Goal: Information Seeking & Learning: Check status

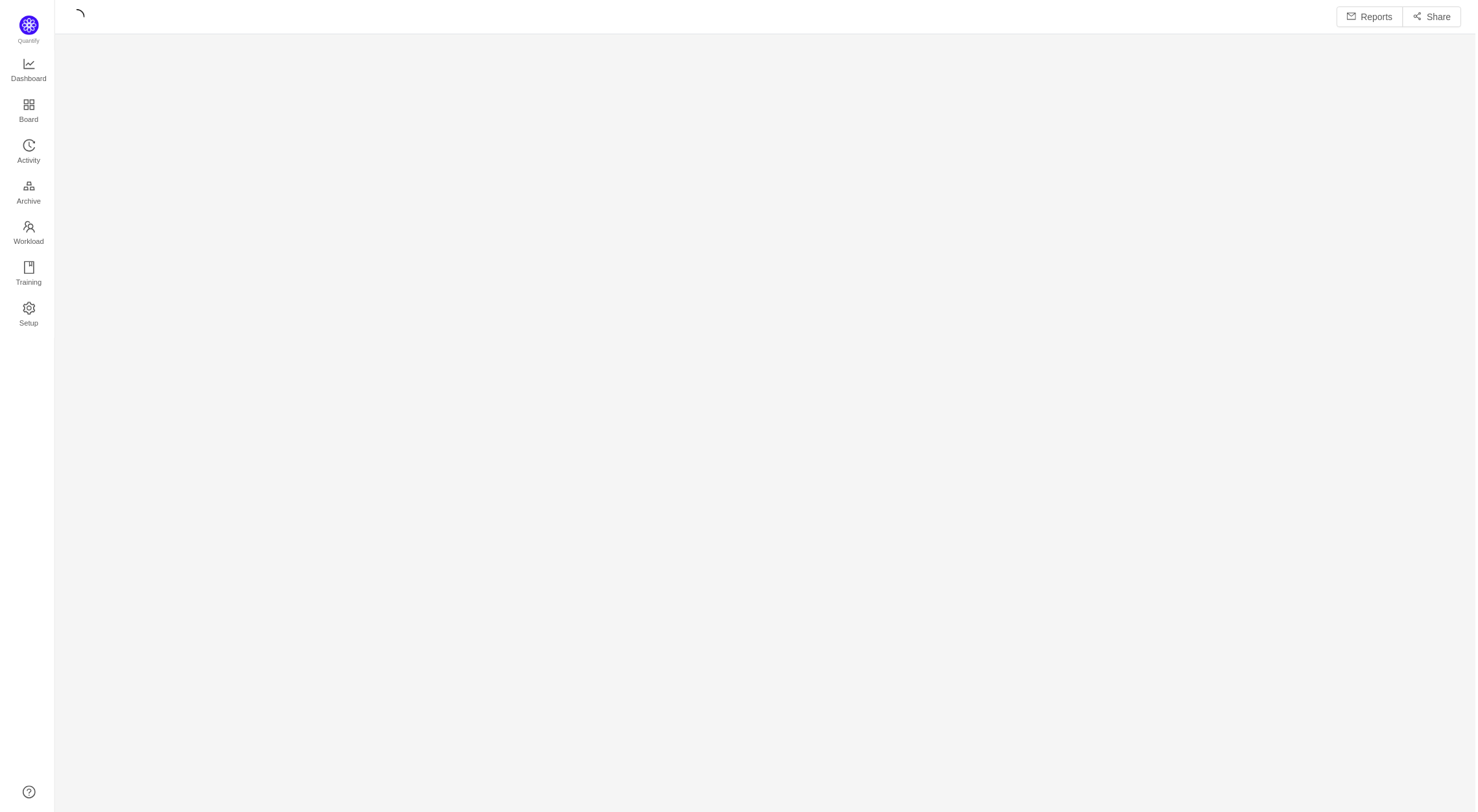
scroll to position [796, 1398]
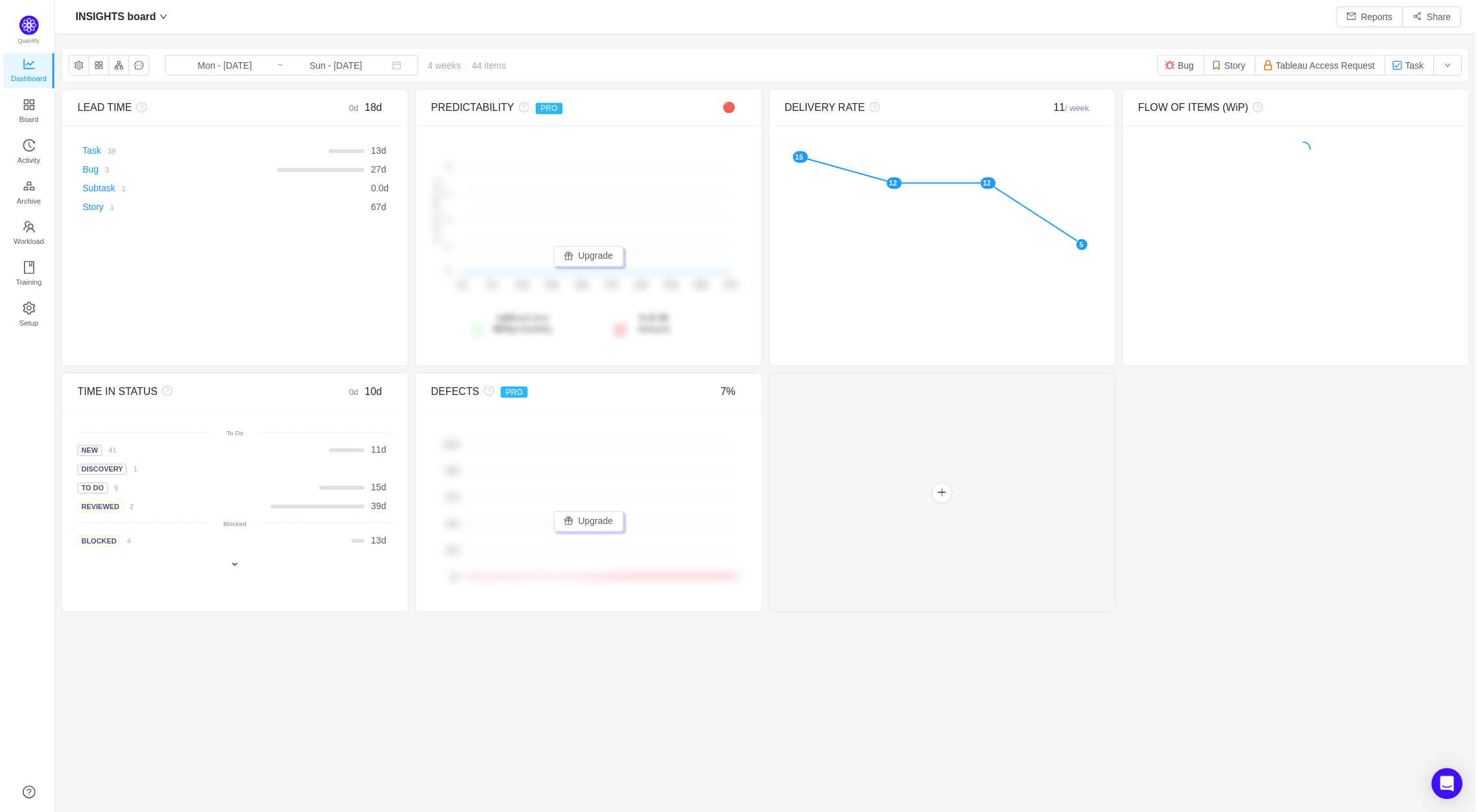
scroll to position [793, 1398]
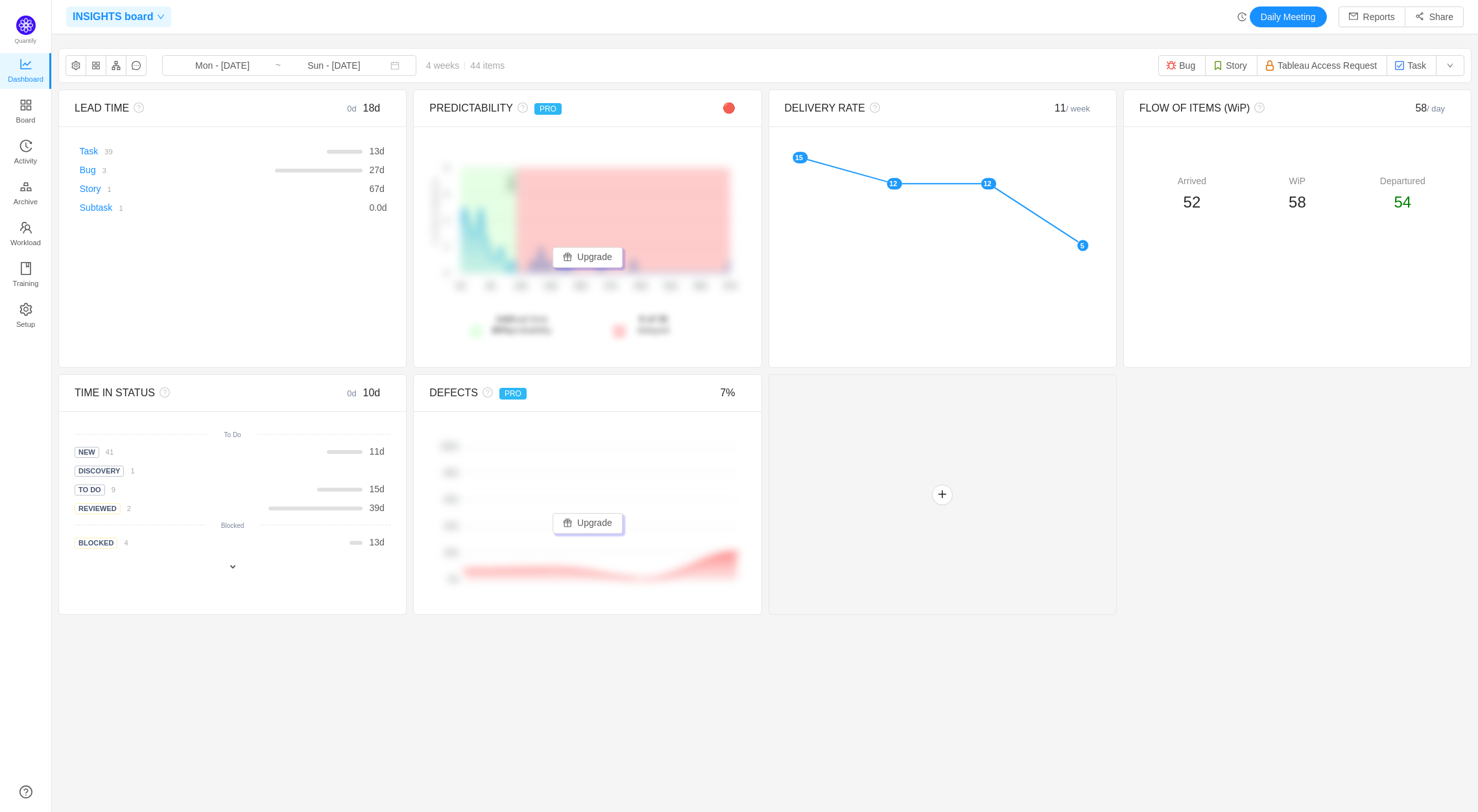
click at [143, 13] on span "INSIGHTS board" at bounding box center [113, 16] width 80 height 21
click at [129, 45] on input "text" at bounding box center [167, 48] width 186 height 21
type input "sync"
click at [138, 15] on span "INSIGHTS board" at bounding box center [113, 16] width 80 height 21
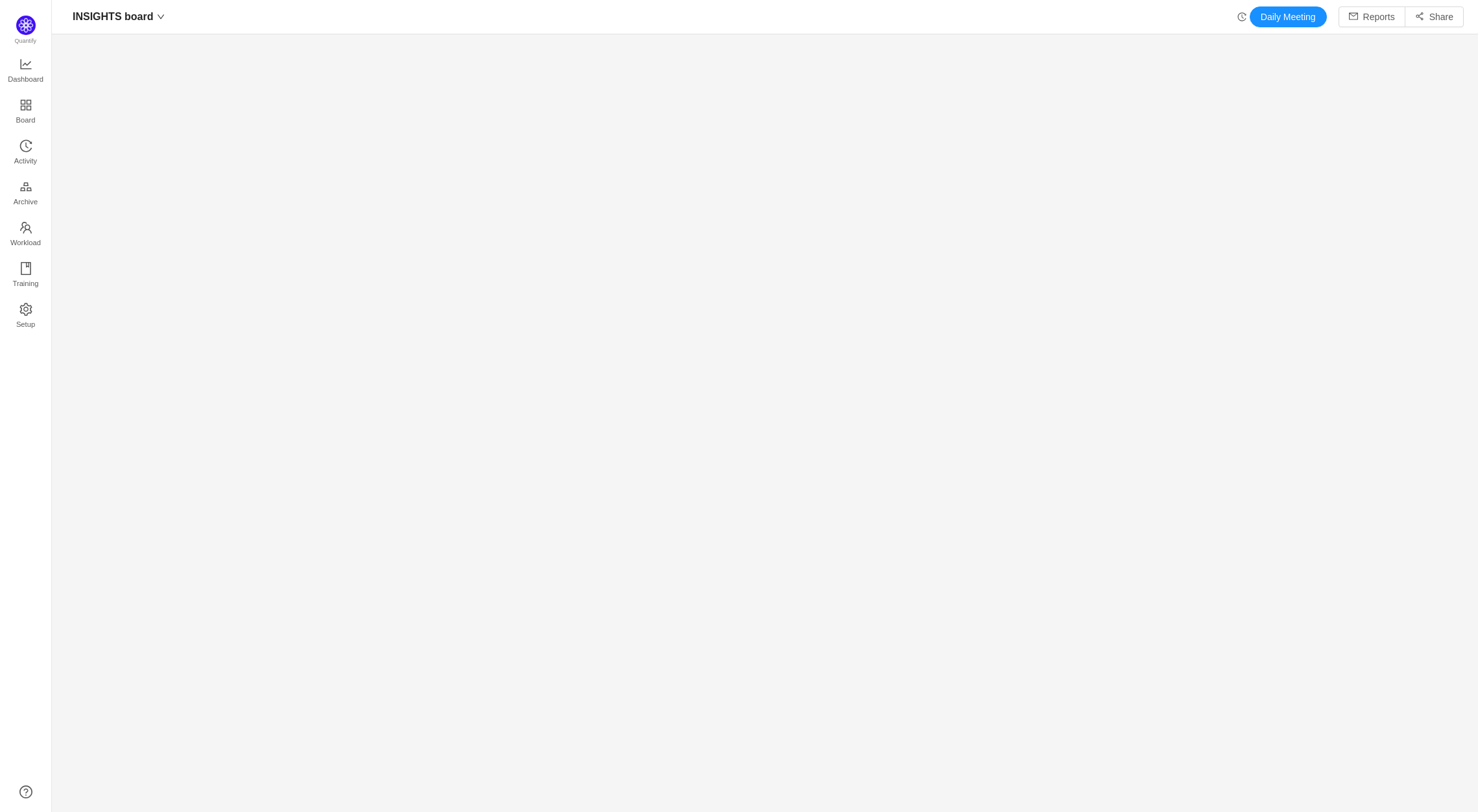
scroll to position [793, 1398]
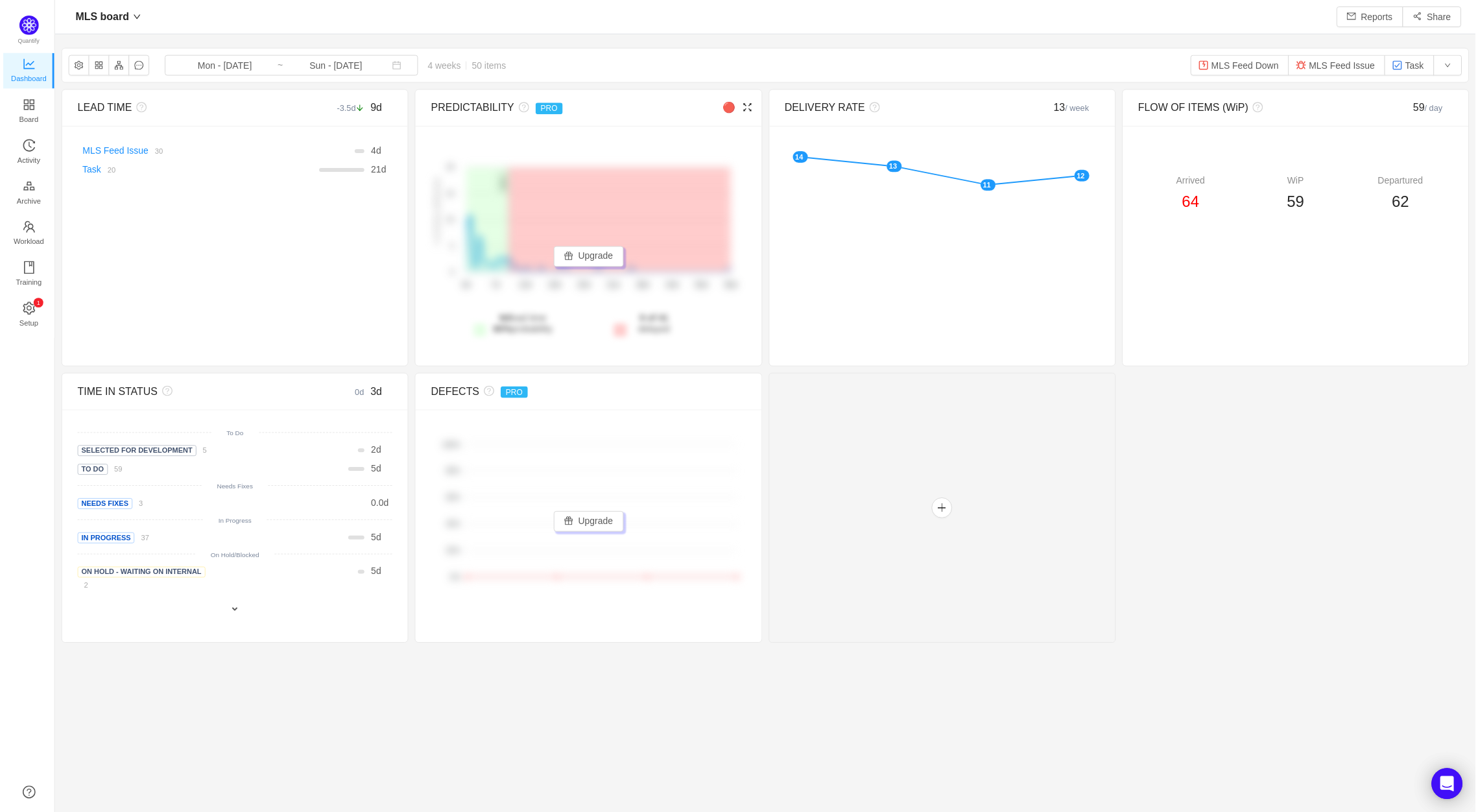
scroll to position [793, 1398]
click at [74, 67] on button "button" at bounding box center [76, 65] width 21 height 21
click at [26, 113] on span "Board" at bounding box center [26, 120] width 19 height 26
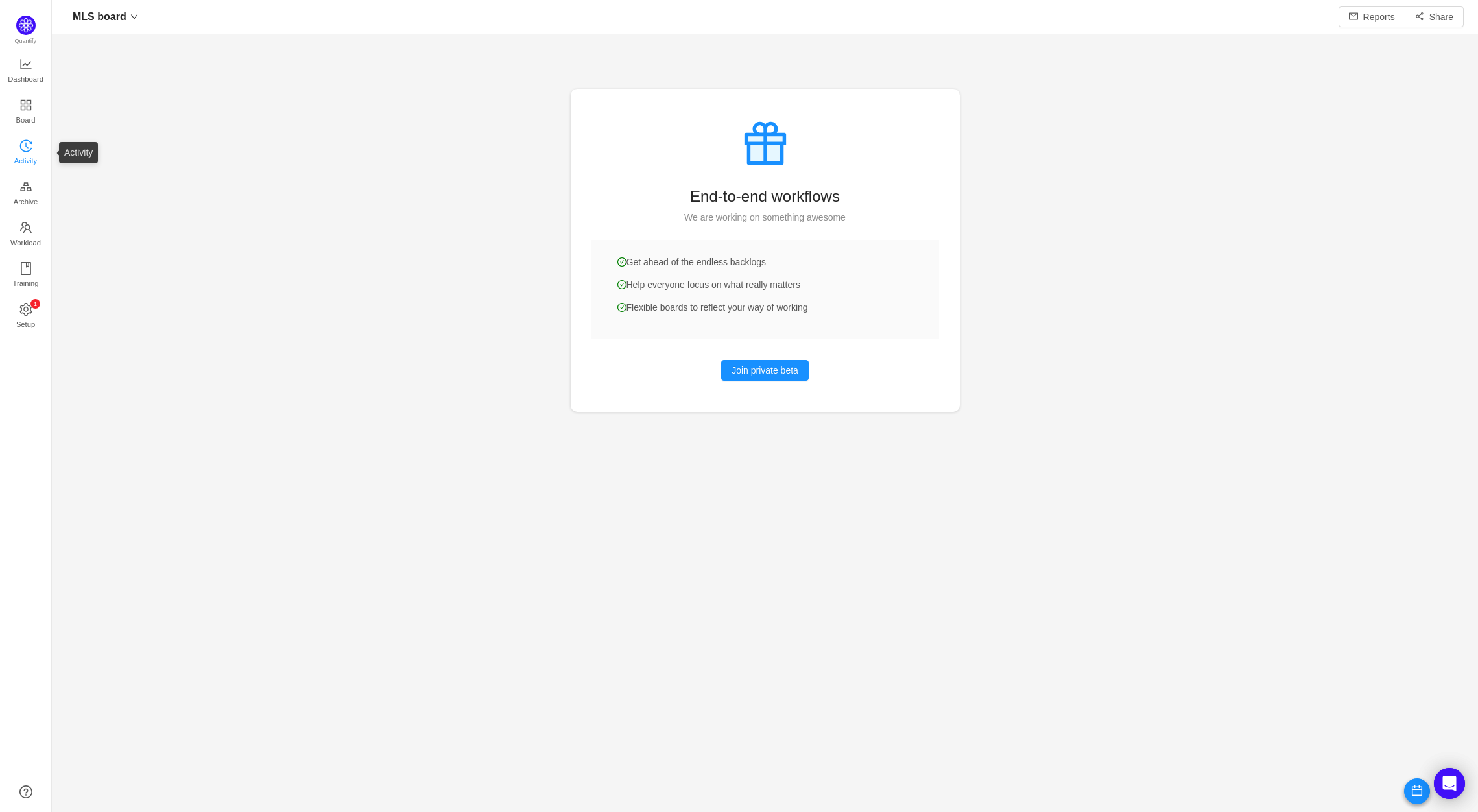
click at [36, 165] on span "Activity" at bounding box center [25, 161] width 22 height 26
click at [22, 308] on icon "icon: setting" at bounding box center [26, 309] width 13 height 13
click at [26, 60] on icon "icon: line-chart" at bounding box center [26, 64] width 13 height 13
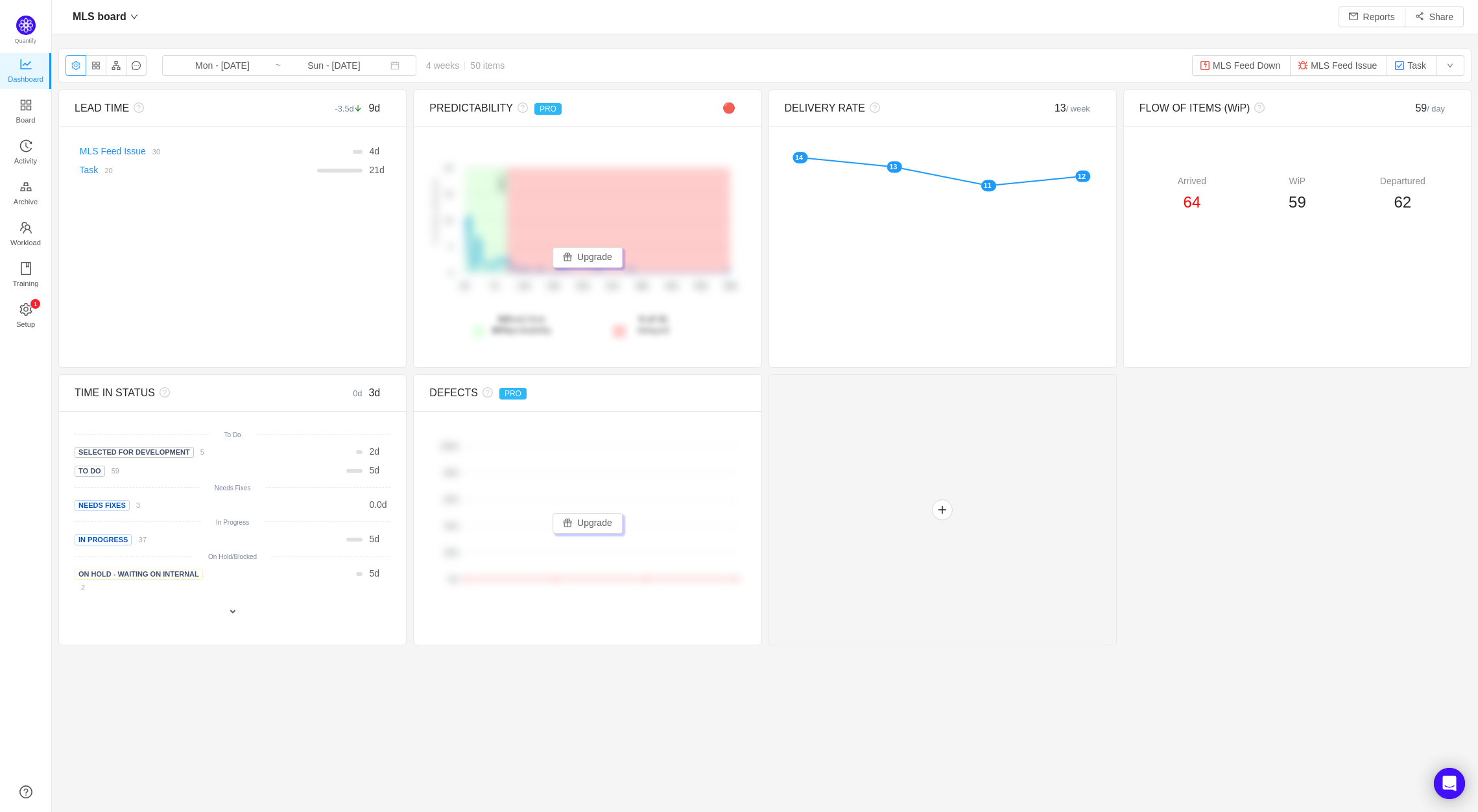
click at [77, 65] on button "button" at bounding box center [76, 65] width 21 height 21
click at [139, 108] on icon "icon: question-circle" at bounding box center [138, 107] width 10 height 10
click at [153, 104] on div "LEAD TIME" at bounding box center [193, 108] width 237 height 15
click at [136, 67] on button "button" at bounding box center [136, 65] width 21 height 21
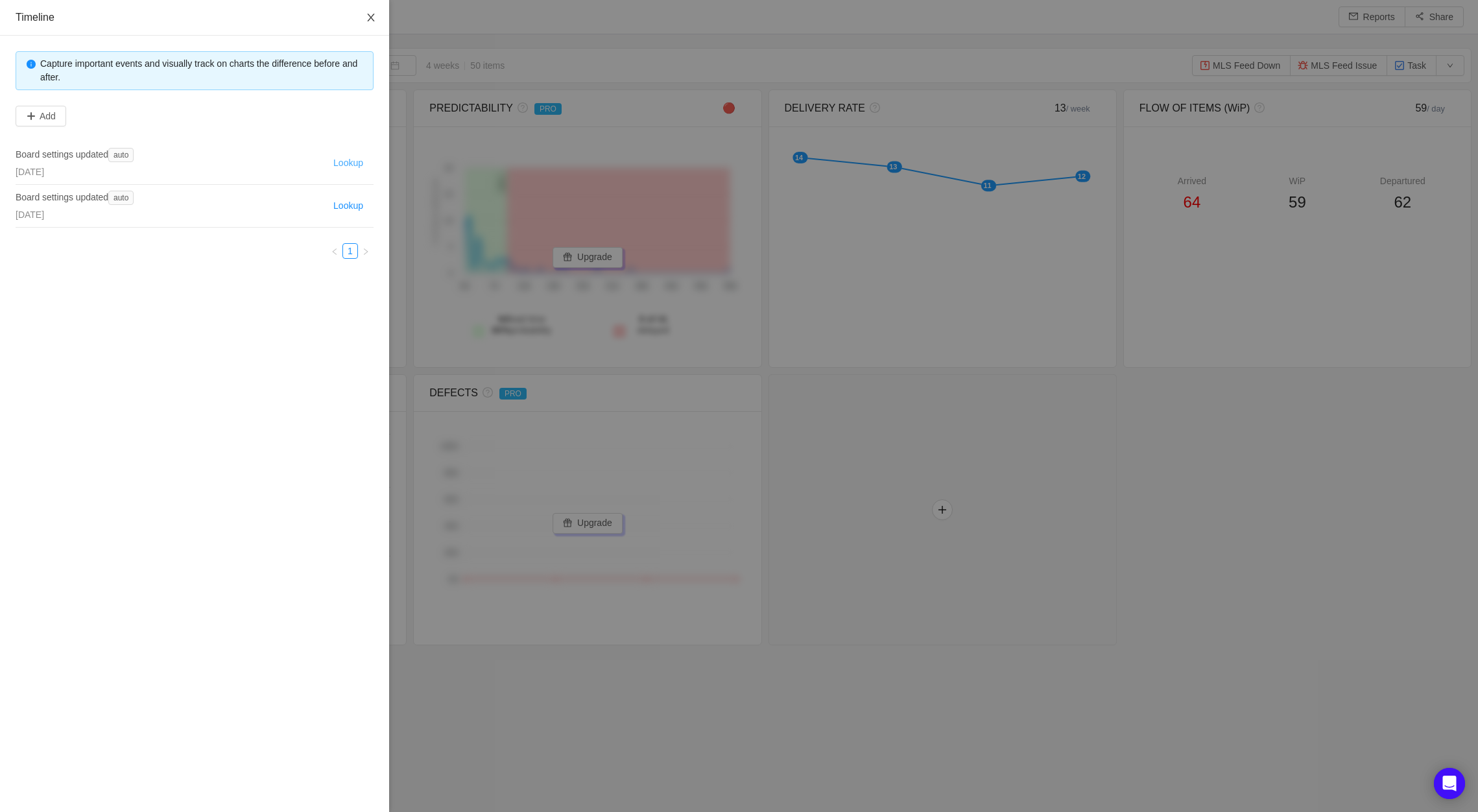
drag, startPoint x: 373, startPoint y: 14, endPoint x: 352, endPoint y: 163, distance: 150.5
click at [354, 162] on div "Timeline Capture important events and visually track on charts the difference b…" at bounding box center [194, 406] width 389 height 812
click at [350, 163] on button "Lookup" at bounding box center [348, 163] width 40 height 15
type input "Mon - Jul 01, 2024"
type input "Sun - Sep 08, 2024"
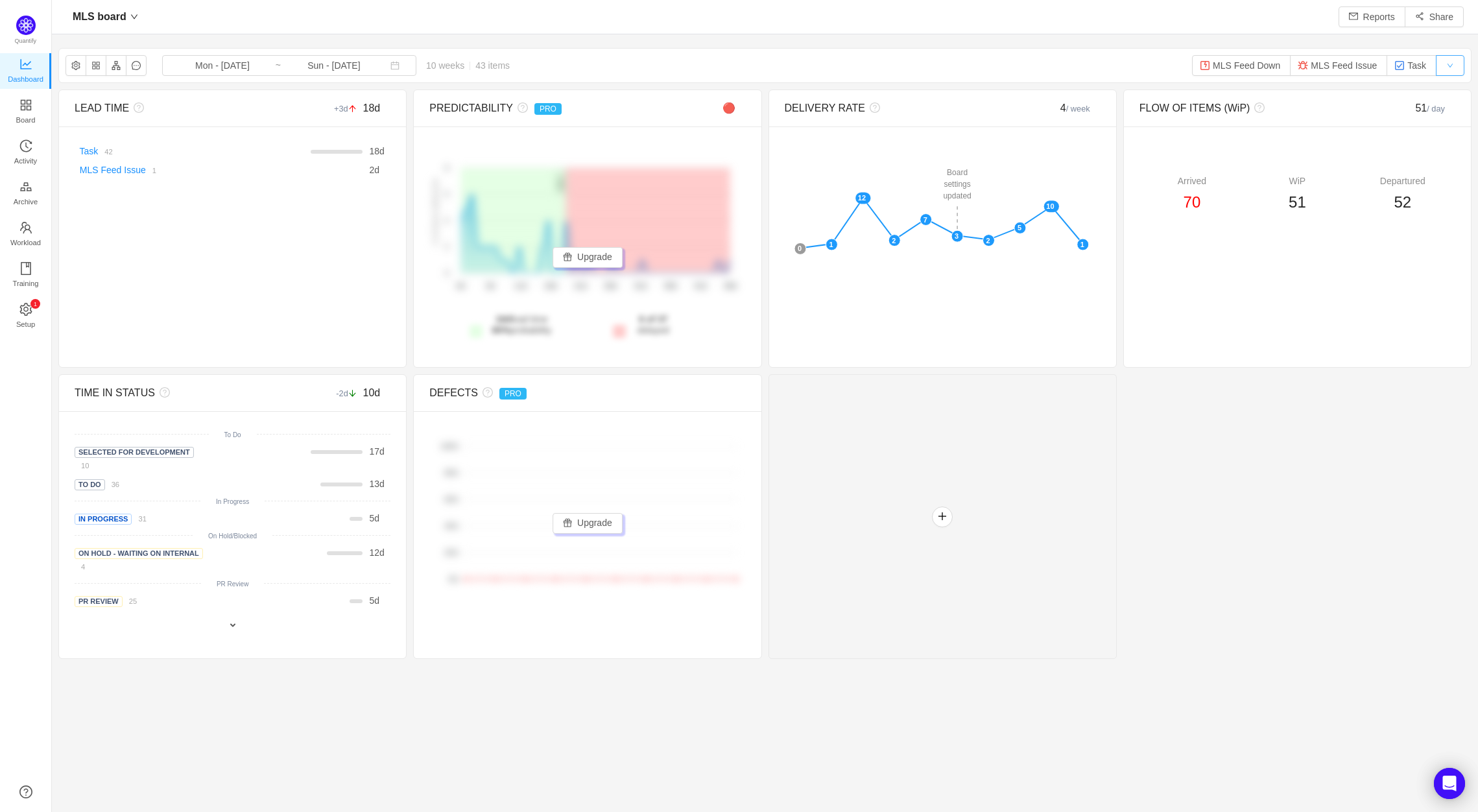
click at [1444, 67] on button "button" at bounding box center [1450, 65] width 29 height 21
click at [1108, 55] on div "MLS board Mon - Jul 01, 2024 ~ Sun - Sep 08, 2024 10 weeks 43 items MLS Feed Do…" at bounding box center [765, 66] width 1412 height 34
click at [292, 63] on input "Sun - Sep 08, 2024" at bounding box center [334, 65] width 105 height 14
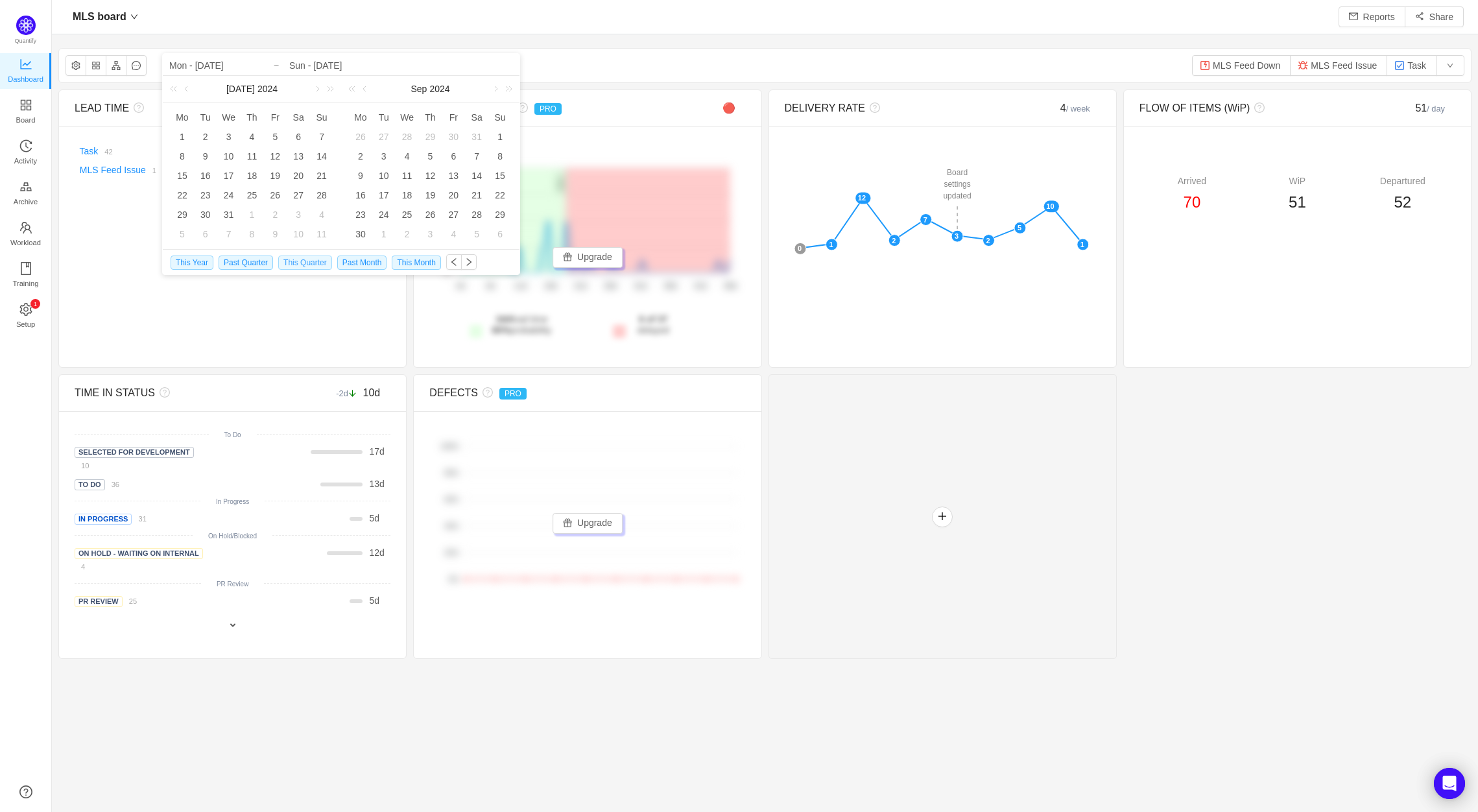
click at [291, 260] on span "This Quarter" at bounding box center [305, 262] width 54 height 14
type input "Wed - Oct 01, 2025"
type input "Sun - Oct 05, 2025"
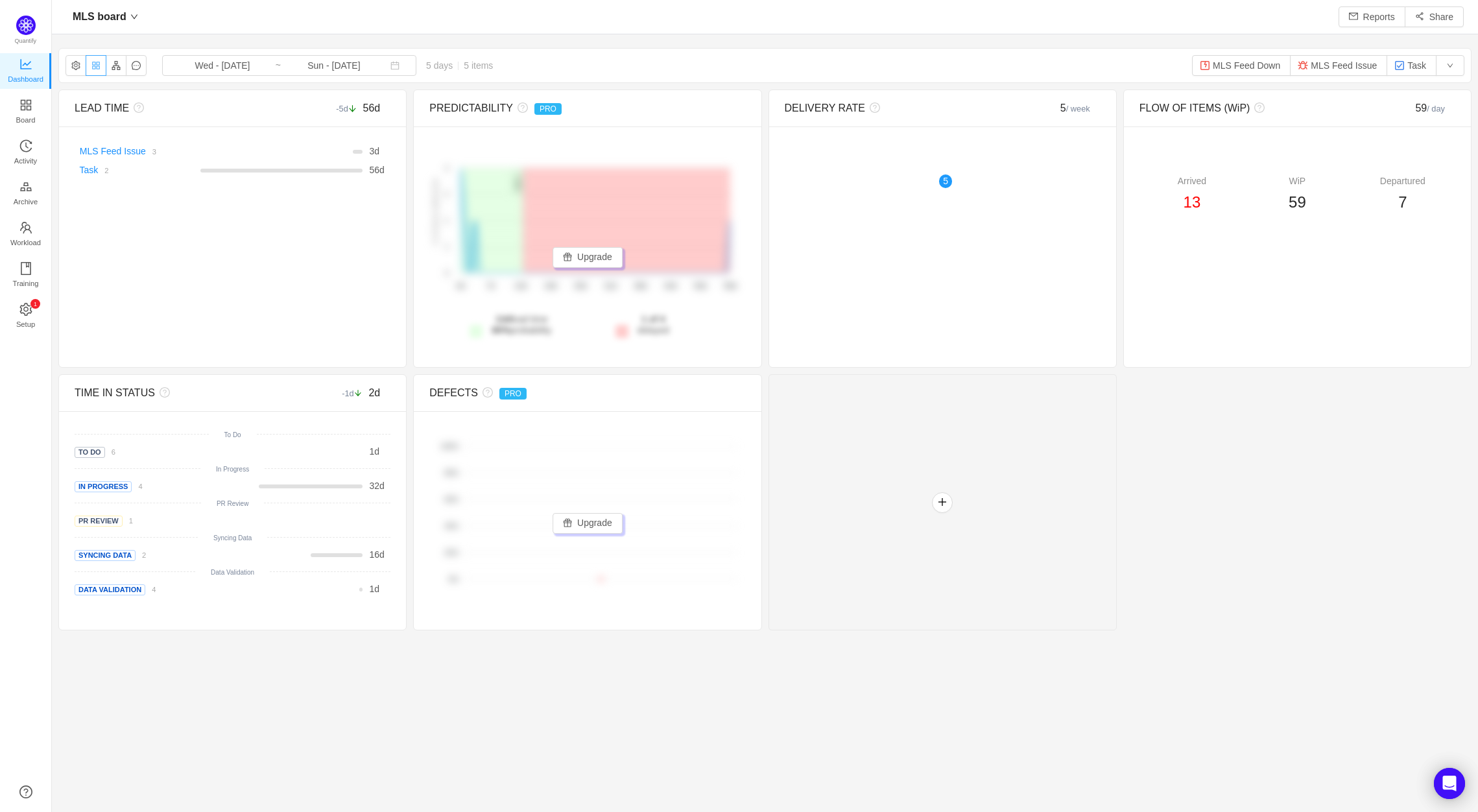
click at [98, 65] on button "button" at bounding box center [96, 65] width 21 height 21
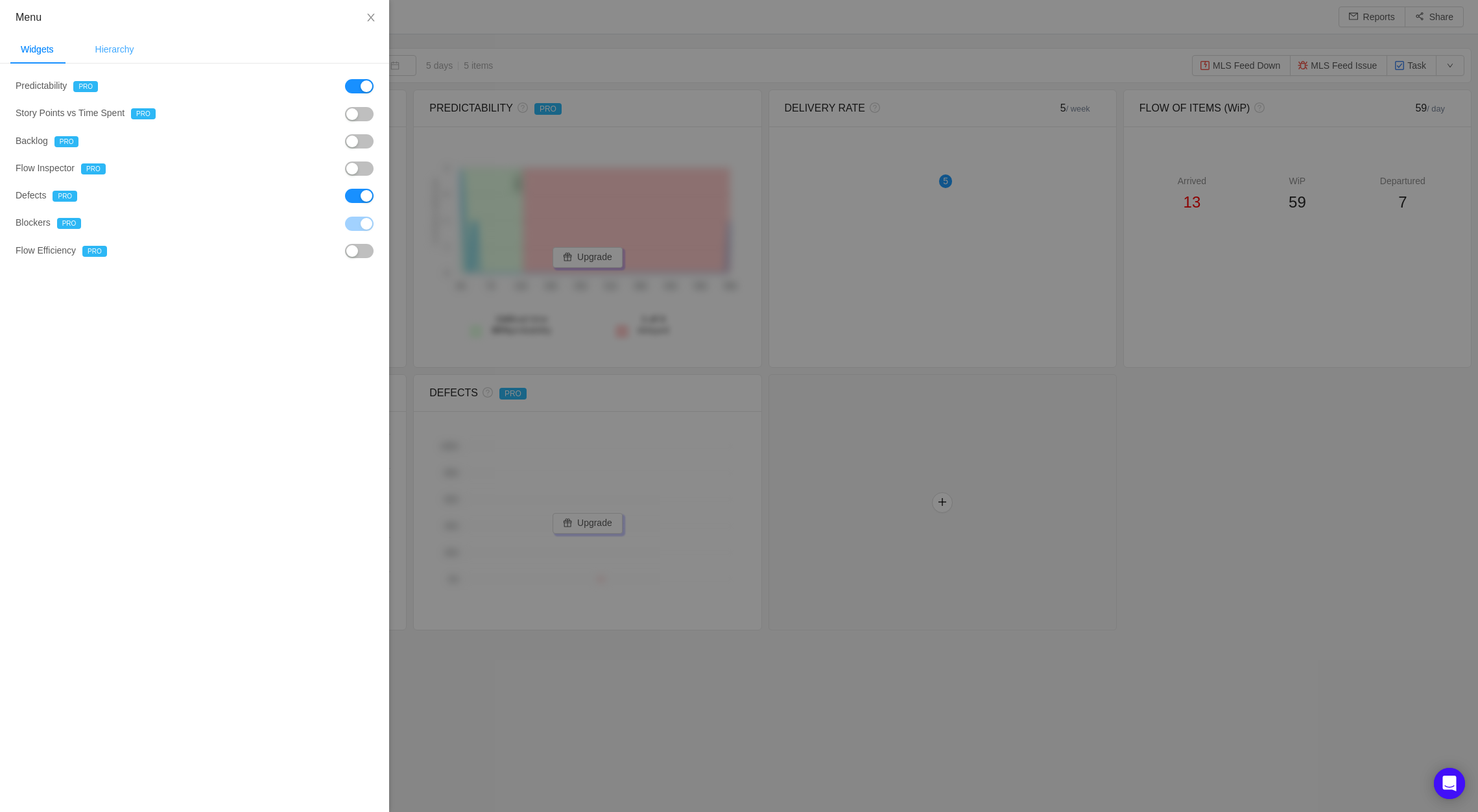
click at [118, 53] on div "Hierarchy" at bounding box center [114, 49] width 60 height 29
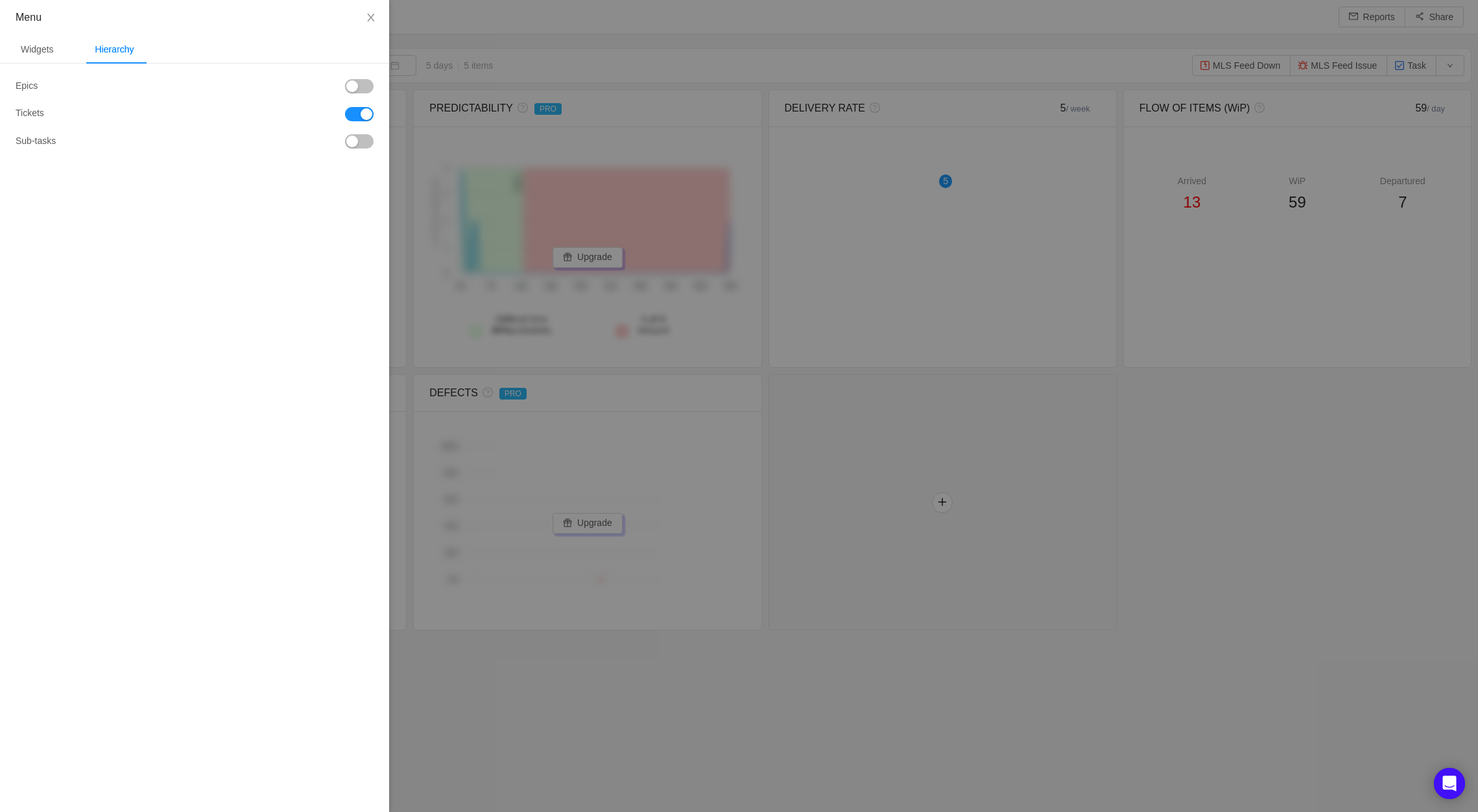
click at [353, 88] on button "button" at bounding box center [359, 86] width 29 height 14
click at [867, 556] on div at bounding box center [739, 406] width 1478 height 812
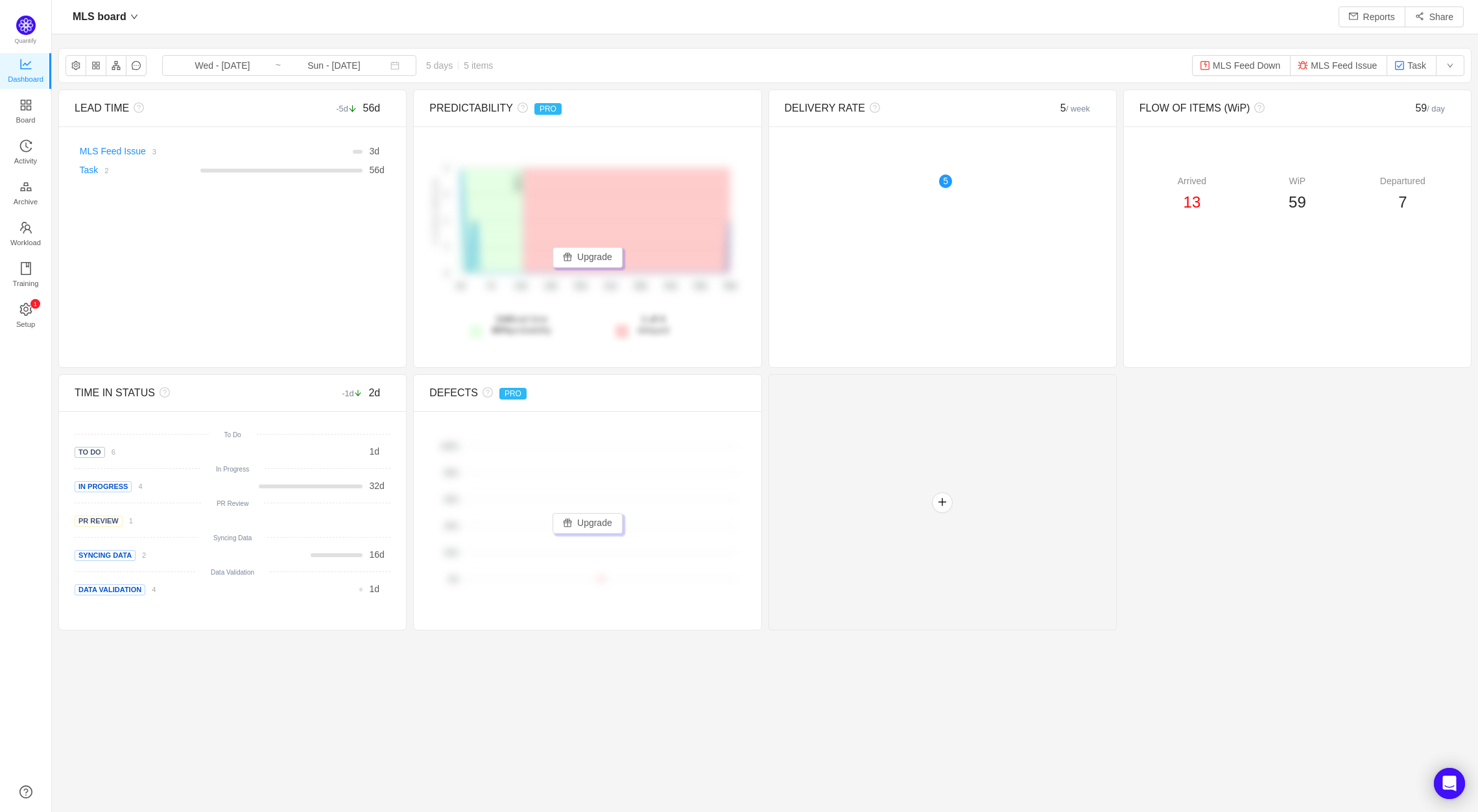
click at [497, 684] on section "MLS board Wed - Oct 01, 2025 ~ Sun - Oct 05, 2025 5 days 5 items MLS Feed Down …" at bounding box center [765, 387] width 1426 height 690
click at [118, 70] on button "button" at bounding box center [116, 65] width 21 height 21
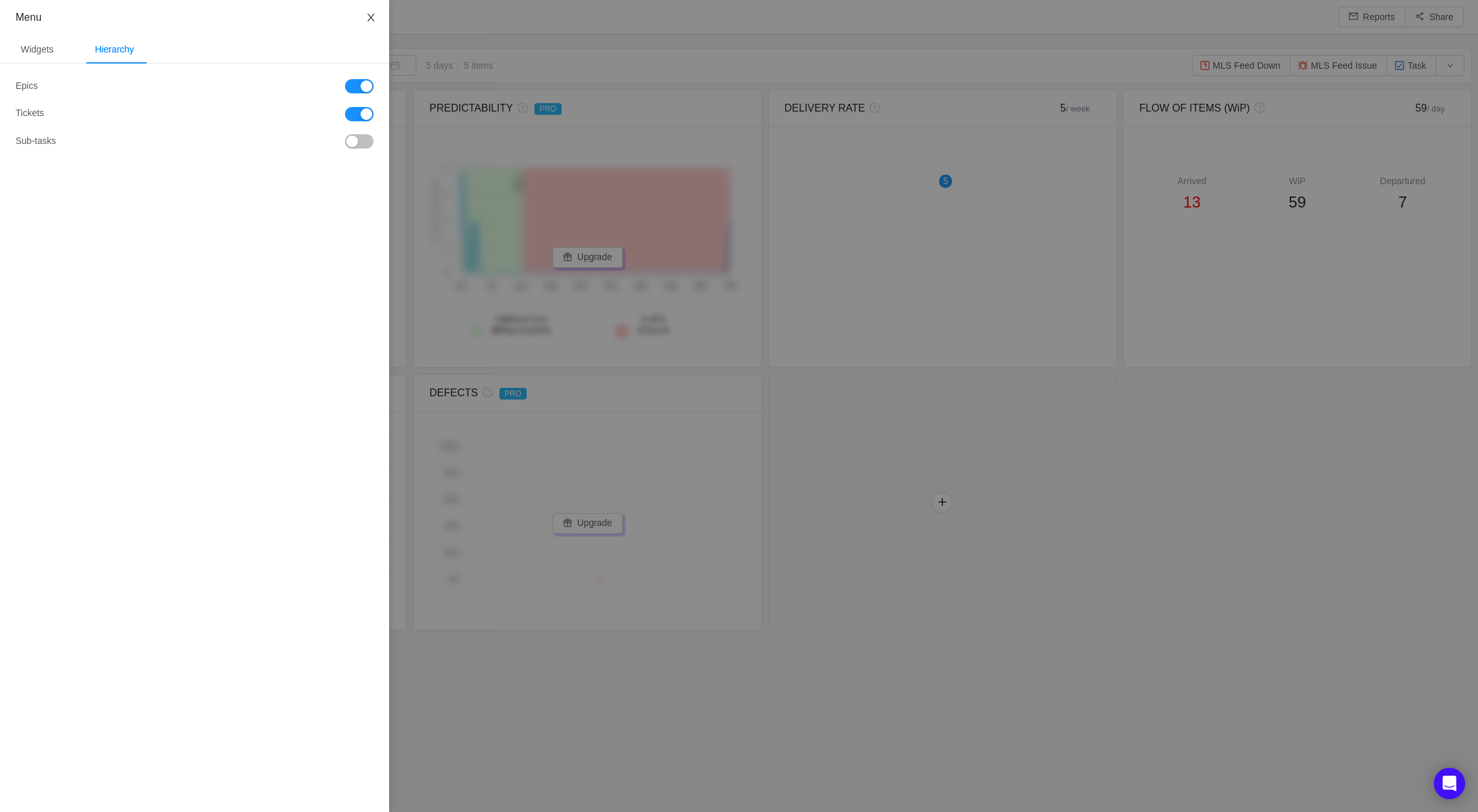
click at [370, 14] on icon "icon: close" at bounding box center [370, 17] width 10 height 10
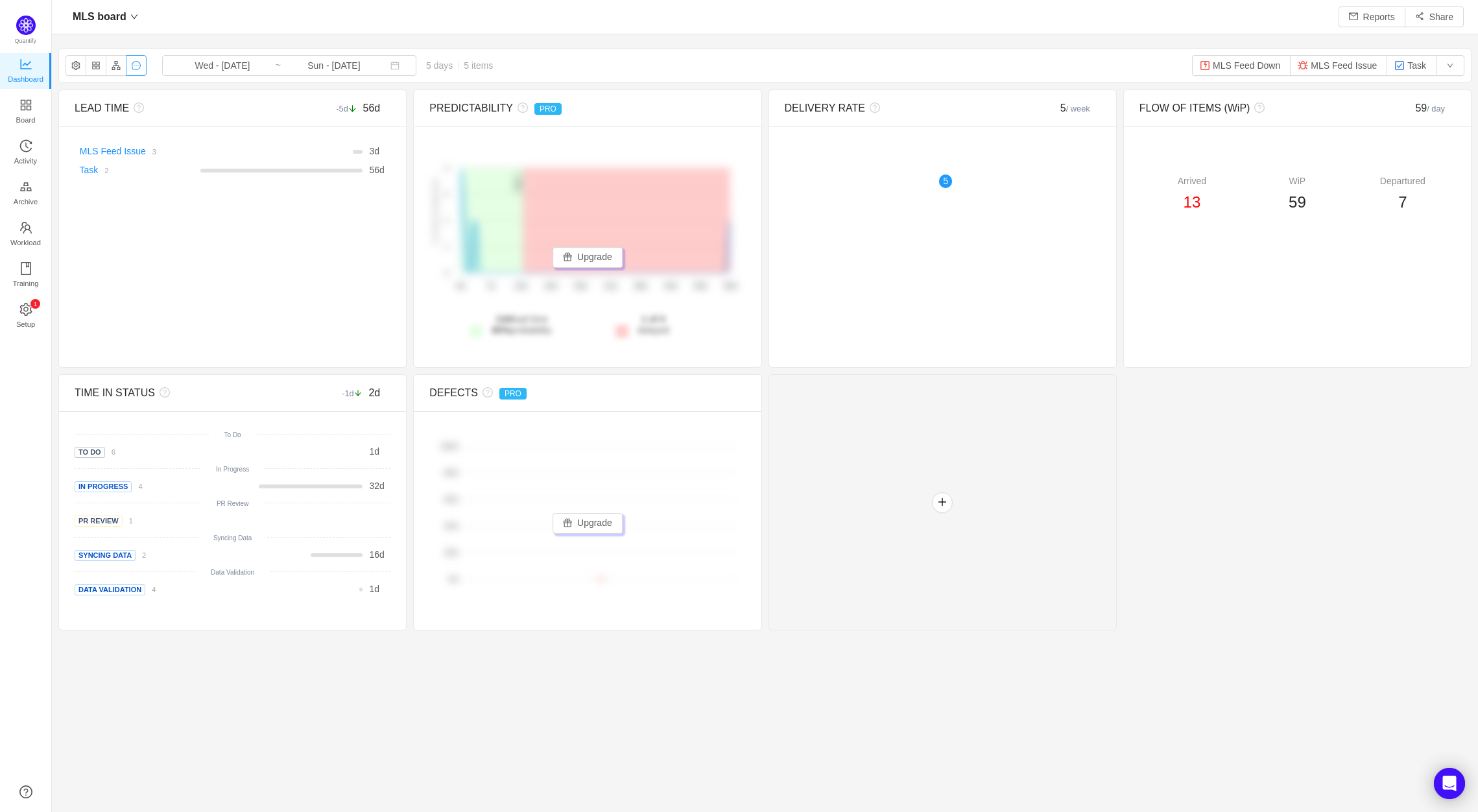
click at [135, 63] on button "button" at bounding box center [136, 65] width 21 height 21
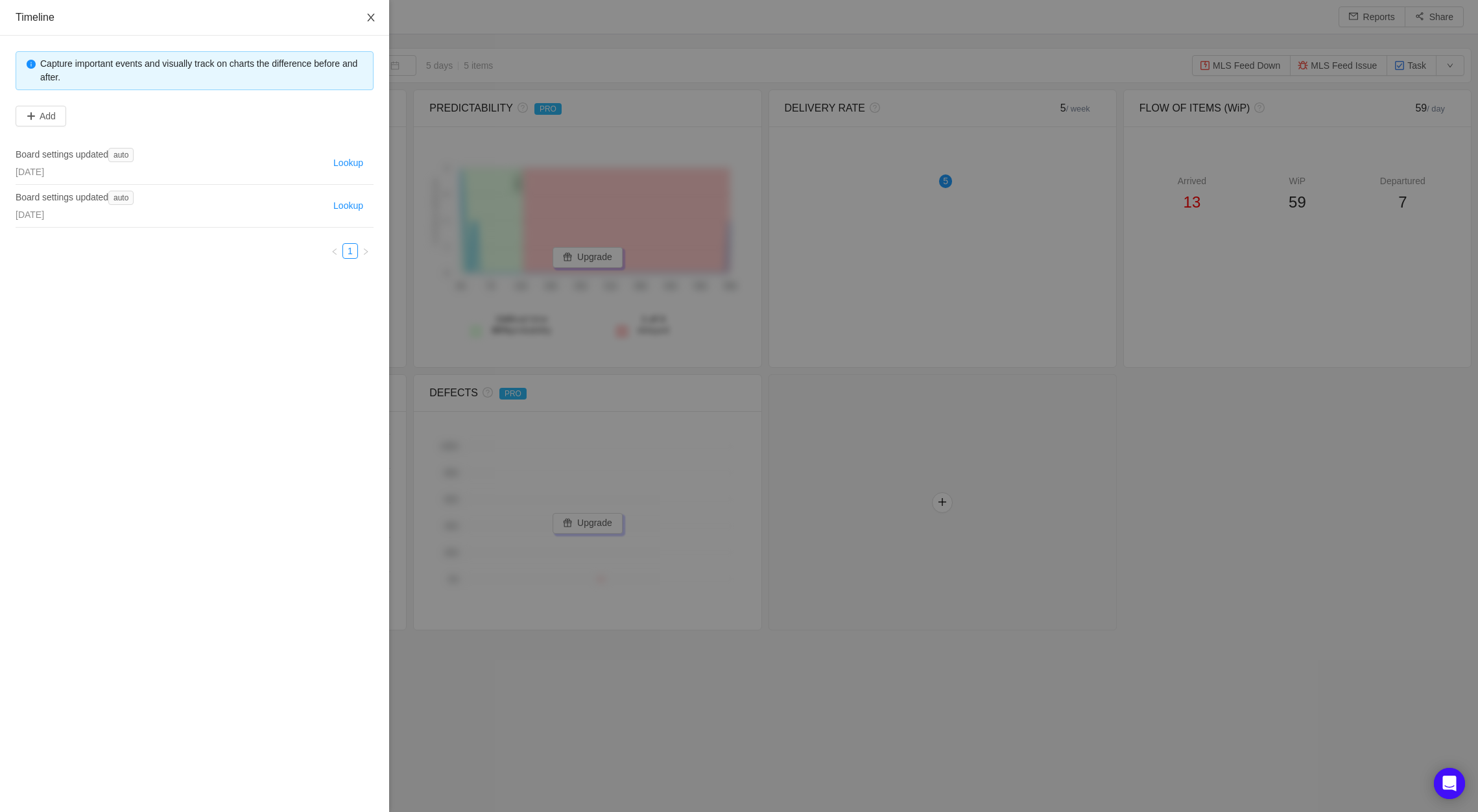
click at [371, 15] on icon "icon: close" at bounding box center [370, 17] width 10 height 10
